Goal: Contribute content: Contribute content

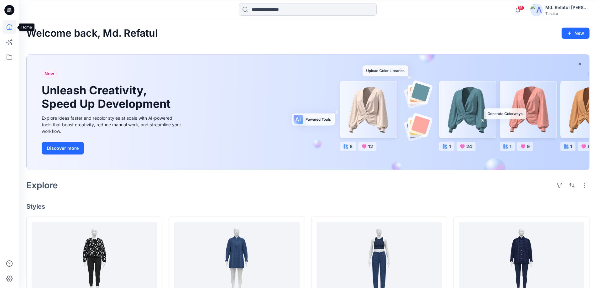
click at [9, 30] on icon at bounding box center [10, 27] width 14 height 14
click at [9, 53] on icon at bounding box center [10, 57] width 14 height 14
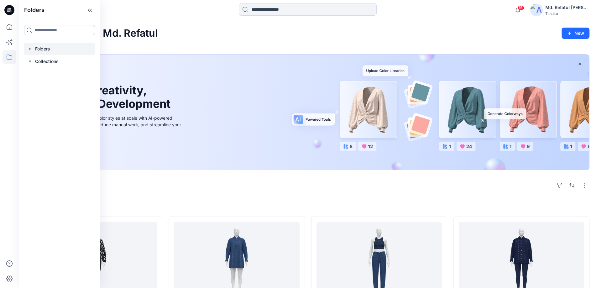
click at [49, 47] on div at bounding box center [60, 49] width 72 height 13
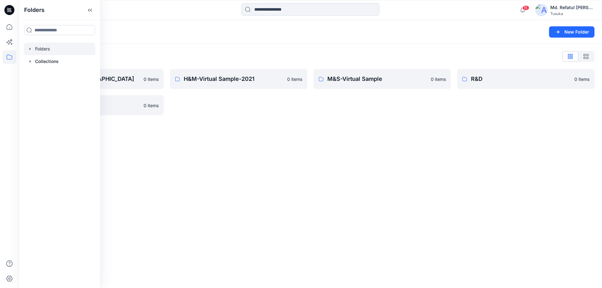
click at [238, 148] on div "Folders New Folder Folders List 3D Training- Tusuka 0 items ZARA 0 items H&M-Vi…" at bounding box center [310, 154] width 583 height 268
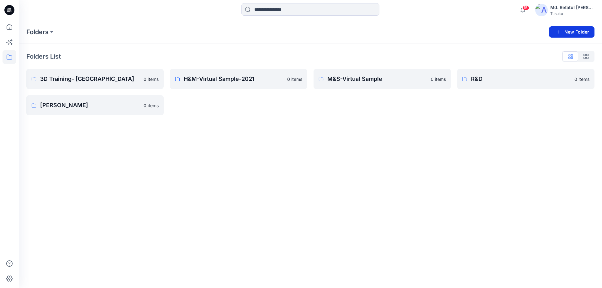
click at [557, 32] on icon "button" at bounding box center [559, 32] width 8 height 8
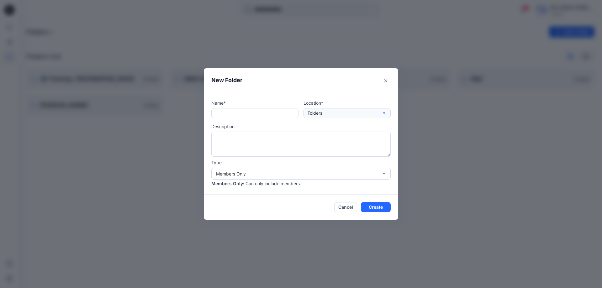
click at [315, 118] on button "Folders" at bounding box center [347, 113] width 87 height 10
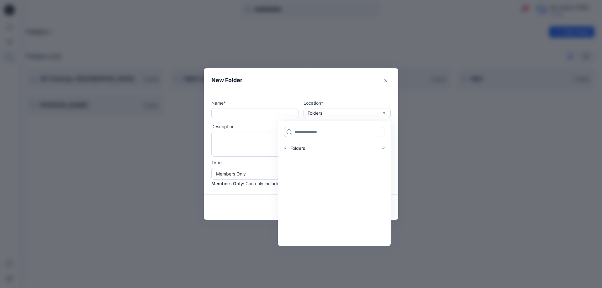
click at [231, 119] on div "Name* Location* Folders Folders Description Type Members Only Members Only : Ca…" at bounding box center [300, 143] width 179 height 87
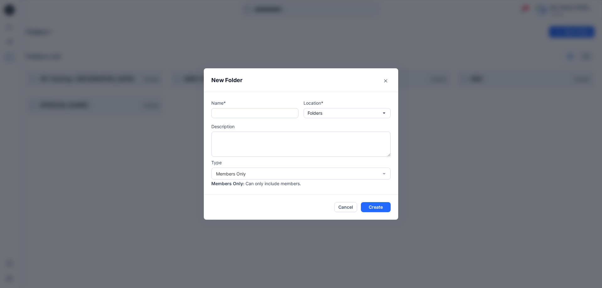
click at [230, 113] on input "text" at bounding box center [254, 113] width 87 height 10
click at [227, 114] on input "*********" at bounding box center [254, 113] width 87 height 10
type input "********"
click at [249, 144] on textarea at bounding box center [300, 144] width 179 height 25
click at [253, 179] on div "Members Only" at bounding box center [300, 174] width 179 height 12
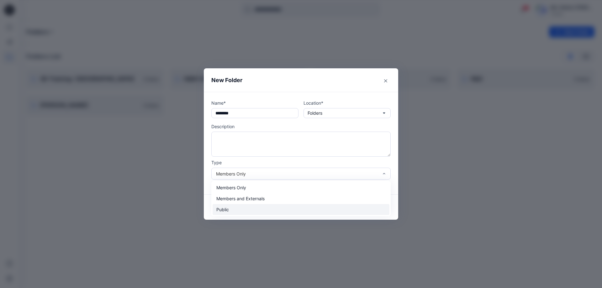
click at [242, 212] on div "Public" at bounding box center [301, 209] width 177 height 11
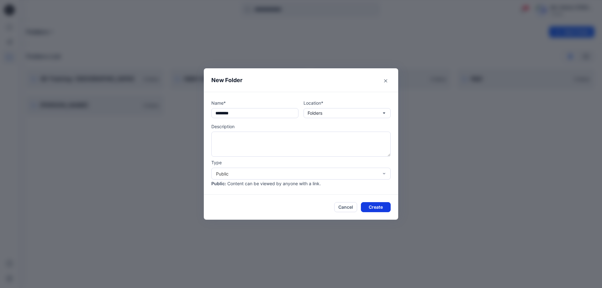
click at [380, 209] on button "Create" at bounding box center [376, 207] width 30 height 10
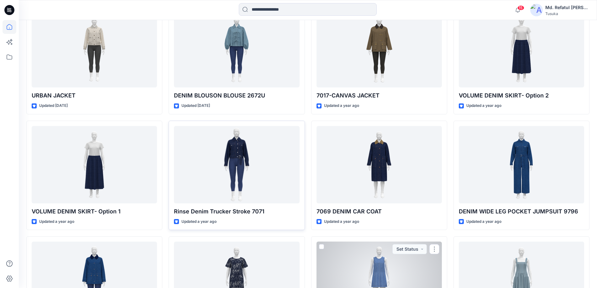
scroll to position [553, 0]
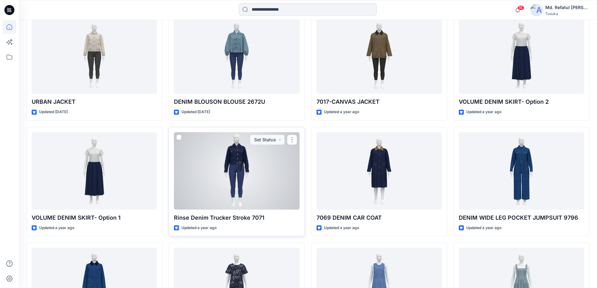
click at [248, 184] on div at bounding box center [236, 170] width 125 height 77
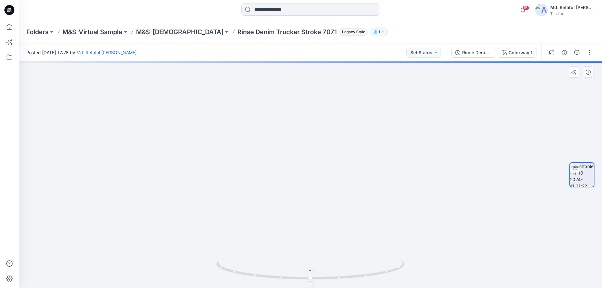
drag, startPoint x: 307, startPoint y: 121, endPoint x: 323, endPoint y: 263, distance: 142.7
click at [323, 263] on div at bounding box center [310, 174] width 583 height 227
drag, startPoint x: 327, startPoint y: 194, endPoint x: 316, endPoint y: 138, distance: 56.5
click at [316, 138] on img at bounding box center [311, 158] width 478 height 260
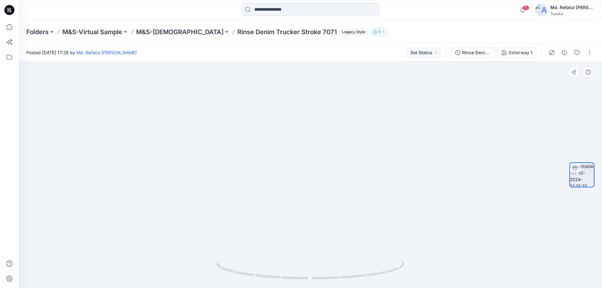
drag, startPoint x: 314, startPoint y: 176, endPoint x: 323, endPoint y: 221, distance: 45.8
click at [323, 221] on img at bounding box center [310, 144] width 423 height 289
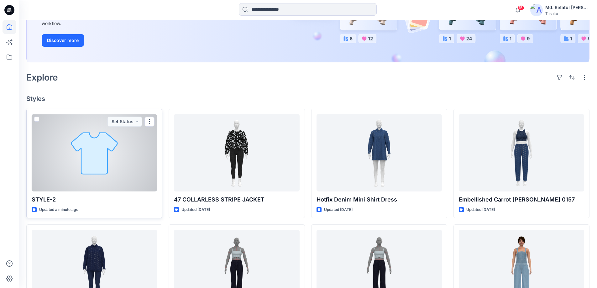
scroll to position [94, 0]
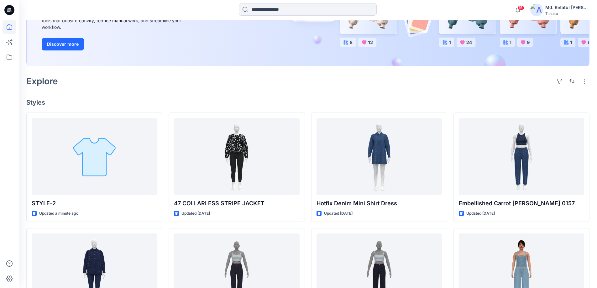
scroll to position [125, 0]
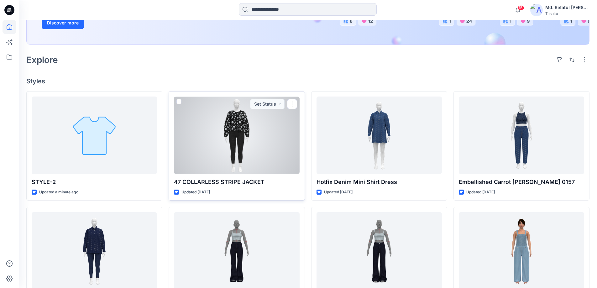
click at [260, 134] on div at bounding box center [236, 135] width 125 height 77
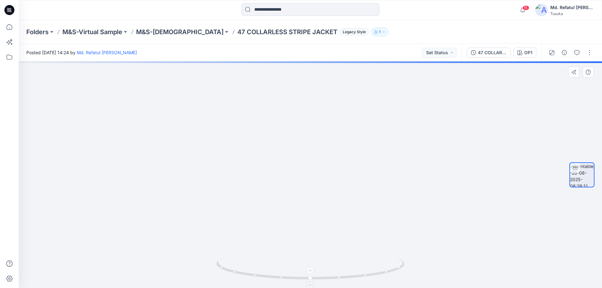
drag, startPoint x: 318, startPoint y: 105, endPoint x: 332, endPoint y: 280, distance: 176.2
click at [332, 280] on div at bounding box center [310, 174] width 583 height 227
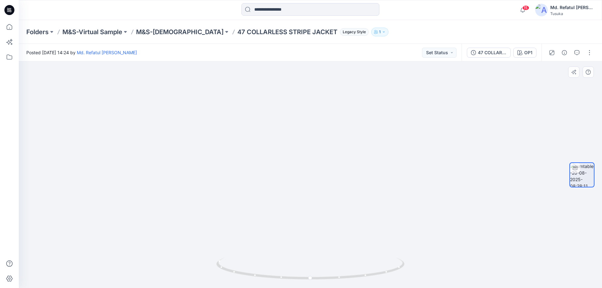
drag, startPoint x: 330, startPoint y: 241, endPoint x: 318, endPoint y: 129, distance: 112.3
click at [318, 129] on img at bounding box center [313, 110] width 612 height 355
drag, startPoint x: 318, startPoint y: 150, endPoint x: 331, endPoint y: 229, distance: 79.4
click at [331, 229] on img at bounding box center [310, 174] width 423 height 227
drag, startPoint x: 353, startPoint y: 274, endPoint x: 372, endPoint y: 273, distance: 19.2
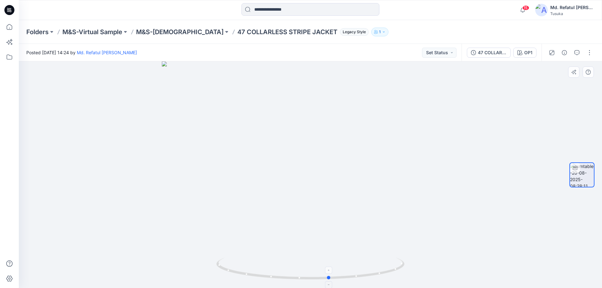
click at [372, 273] on icon at bounding box center [311, 270] width 190 height 24
click at [518, 59] on div "47 COLLARLESS STRIPE JACKET OP1" at bounding box center [502, 53] width 80 height 18
click at [523, 53] on button "OP1" at bounding box center [524, 53] width 23 height 10
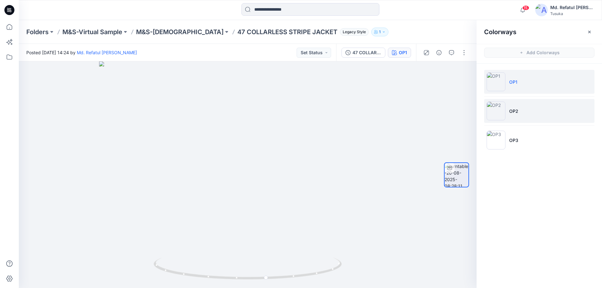
click at [504, 119] on img at bounding box center [496, 111] width 19 height 19
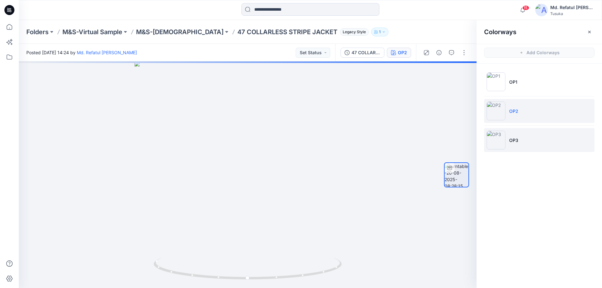
click at [505, 135] on img at bounding box center [496, 140] width 19 height 19
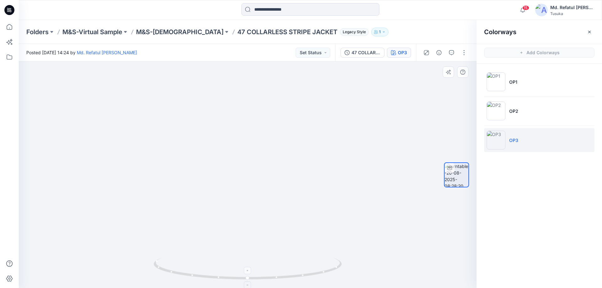
drag, startPoint x: 241, startPoint y: 119, endPoint x: 270, endPoint y: 279, distance: 163.0
click at [270, 279] on div at bounding box center [248, 174] width 458 height 227
drag, startPoint x: 300, startPoint y: 207, endPoint x: 253, endPoint y: 163, distance: 64.4
click at [253, 163] on img at bounding box center [230, 137] width 612 height 303
drag, startPoint x: 286, startPoint y: 279, endPoint x: 152, endPoint y: 269, distance: 134.0
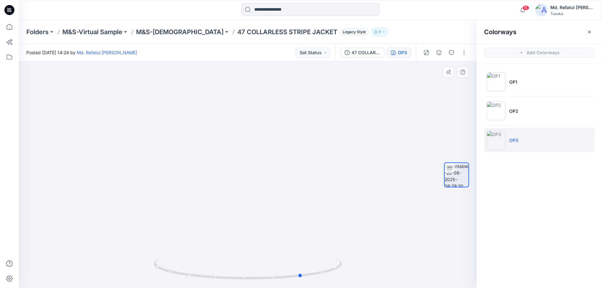
click at [152, 269] on div at bounding box center [248, 174] width 458 height 227
click at [405, 53] on div "OP3" at bounding box center [402, 52] width 9 height 7
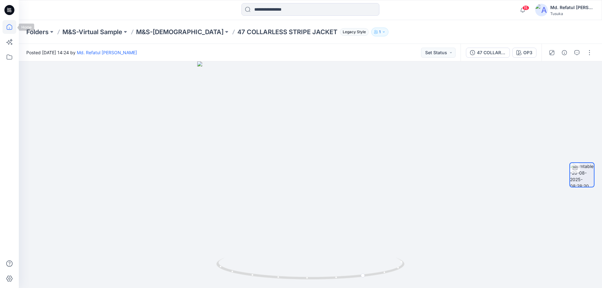
click at [13, 27] on icon at bounding box center [10, 27] width 14 height 14
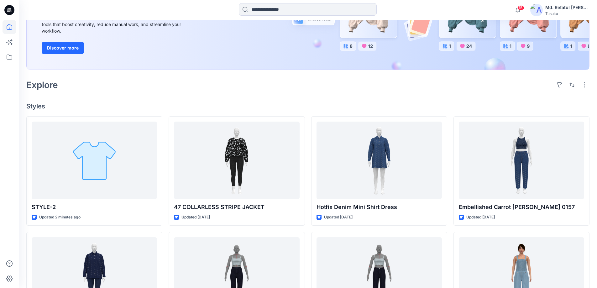
scroll to position [125, 0]
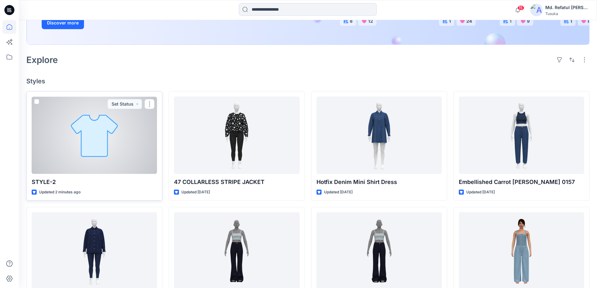
click at [118, 121] on div at bounding box center [94, 135] width 125 height 77
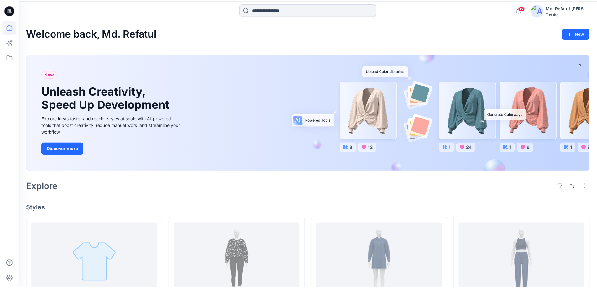
scroll to position [125, 0]
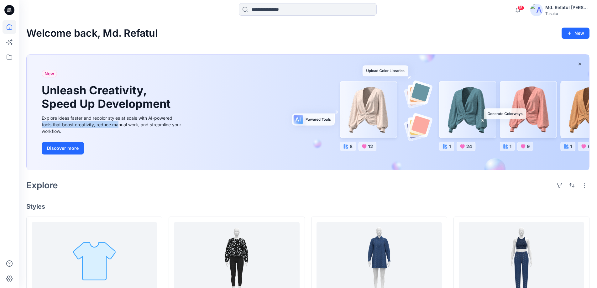
drag, startPoint x: 518, startPoint y: 113, endPoint x: 119, endPoint y: 122, distance: 399.7
click at [119, 122] on div "New Unleash Creativity, Speed Up Development Explore ideas faster and recolor s…" at bounding box center [308, 113] width 563 height 116
click at [455, 190] on div "Explore" at bounding box center [308, 185] width 564 height 15
click at [507, 114] on div "New Unleash Creativity, Speed Up Development Explore ideas faster and recolor s…" at bounding box center [308, 113] width 563 height 116
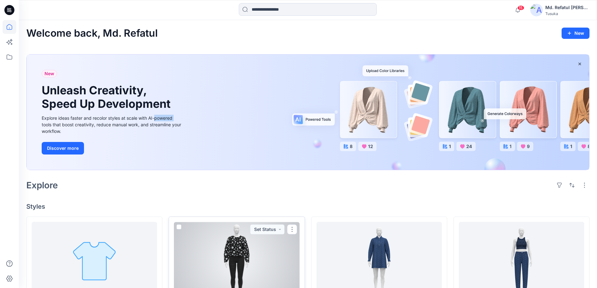
click at [240, 239] on div at bounding box center [236, 260] width 125 height 77
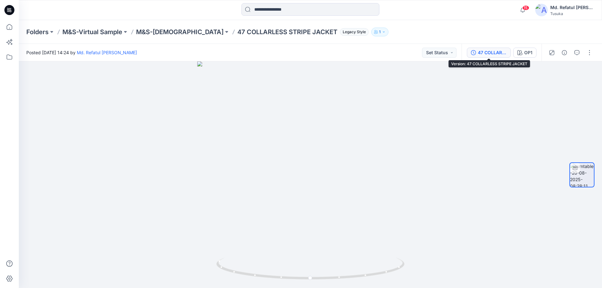
click at [490, 51] on div "47 COLLARLESS STRIPE JACKET" at bounding box center [492, 52] width 29 height 7
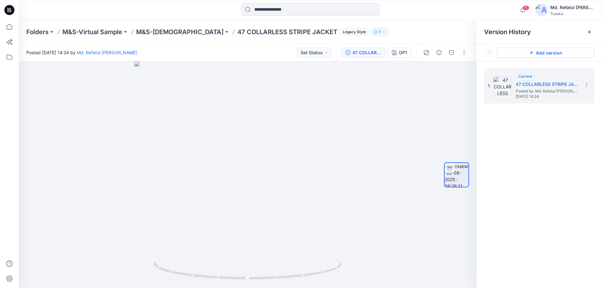
click at [520, 57] on button "Add version" at bounding box center [546, 53] width 98 height 10
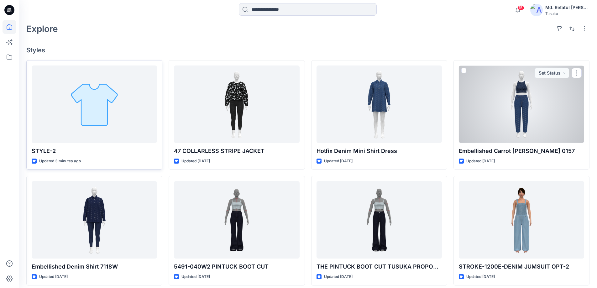
scroll to position [157, 0]
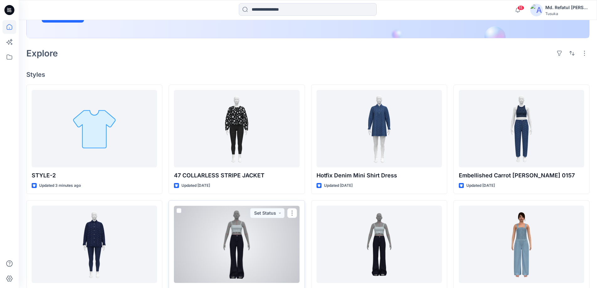
scroll to position [125, 0]
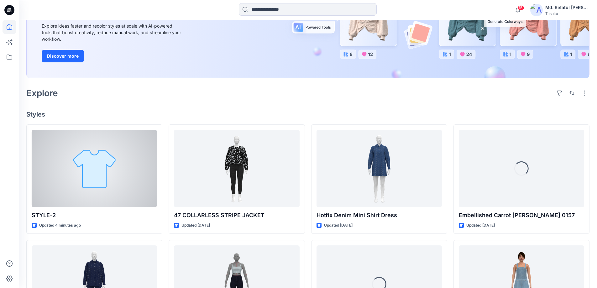
scroll to position [94, 0]
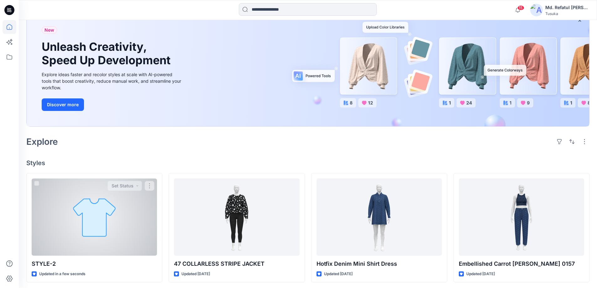
scroll to position [94, 0]
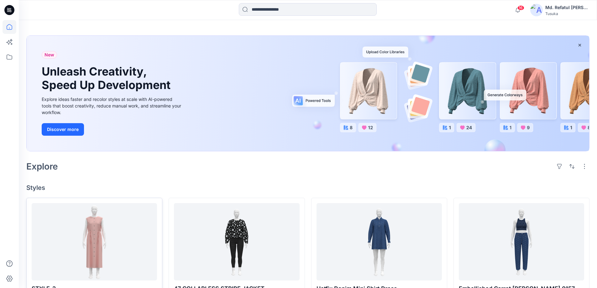
scroll to position [94, 0]
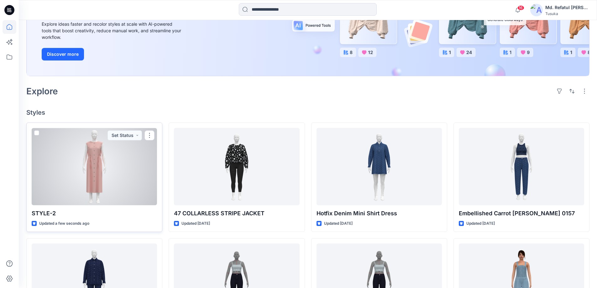
click at [120, 158] on div at bounding box center [94, 166] width 125 height 77
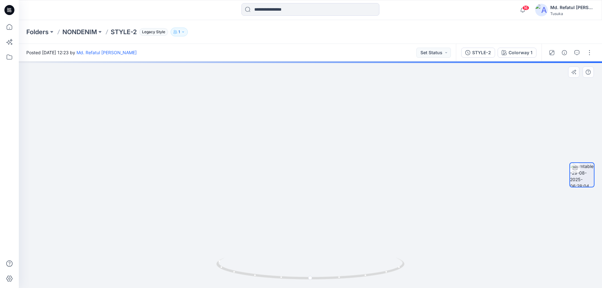
drag, startPoint x: 301, startPoint y: 161, endPoint x: 302, endPoint y: 185, distance: 24.5
click at [302, 185] on img at bounding box center [315, 101] width 612 height 375
drag, startPoint x: 349, startPoint y: 278, endPoint x: 206, endPoint y: 267, distance: 143.7
click at [206, 267] on div at bounding box center [310, 174] width 583 height 227
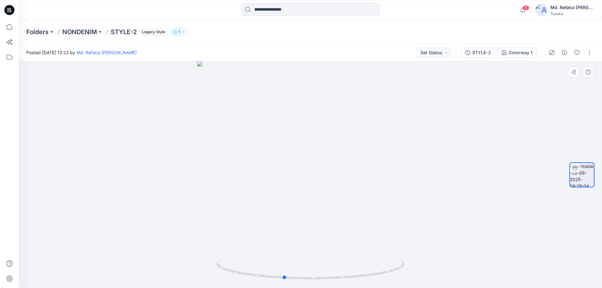
drag, startPoint x: 293, startPoint y: 227, endPoint x: 432, endPoint y: 215, distance: 139.5
click at [432, 215] on div at bounding box center [310, 174] width 583 height 227
drag, startPoint x: 332, startPoint y: 159, endPoint x: 236, endPoint y: 147, distance: 97.3
click at [236, 147] on div at bounding box center [310, 174] width 583 height 227
drag, startPoint x: 368, startPoint y: 168, endPoint x: 456, endPoint y: 170, distance: 88.1
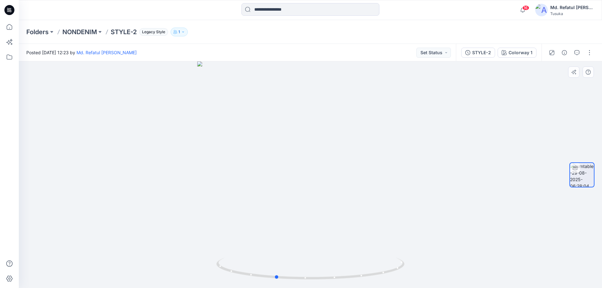
click at [456, 170] on div at bounding box center [310, 174] width 583 height 227
drag, startPoint x: 239, startPoint y: 183, endPoint x: 334, endPoint y: 185, distance: 94.7
click at [334, 185] on div at bounding box center [310, 174] width 583 height 227
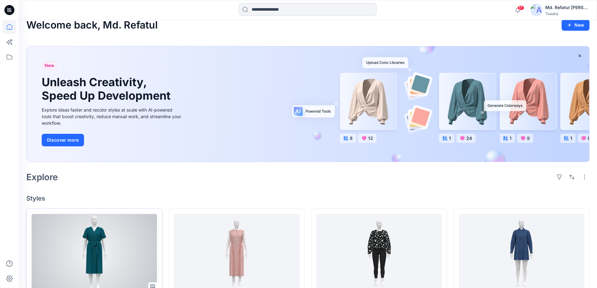
scroll to position [63, 0]
